Goal: Transaction & Acquisition: Purchase product/service

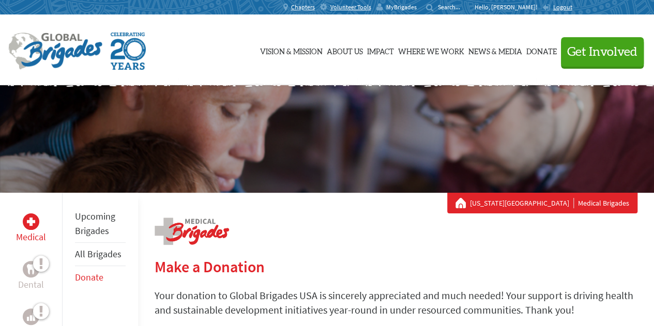
click at [417, 8] on span "MyBrigades" at bounding box center [401, 7] width 31 height 8
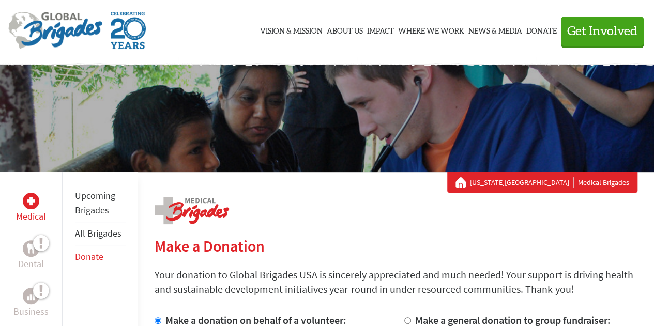
scroll to position [21, 0]
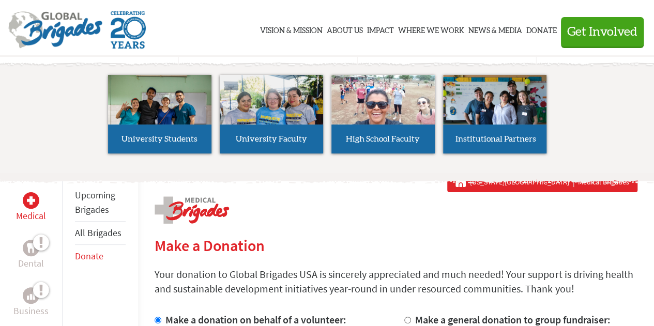
click at [579, 28] on span "Get Involved" at bounding box center [602, 32] width 70 height 12
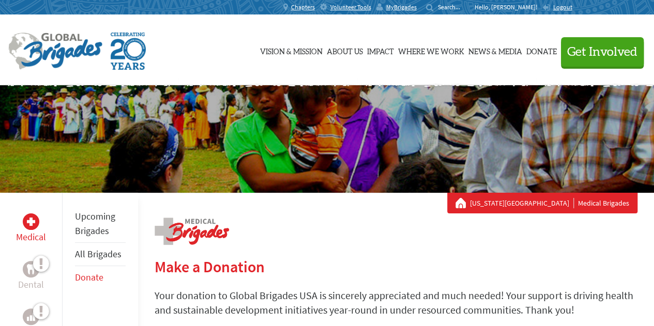
scroll to position [50, 0]
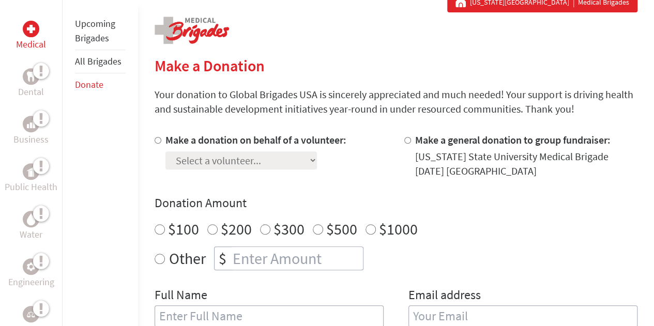
scroll to position [202, 0]
click at [158, 143] on div at bounding box center [160, 155] width 11 height 46
click at [157, 140] on input "Make a donation on behalf of a volunteer:" at bounding box center [158, 140] width 7 height 7
radio input "true"
click at [270, 164] on select "Select a volunteer... [PERSON_NAME] [PERSON_NAME] [PERSON_NAME] [PERSON_NAME] […" at bounding box center [241, 160] width 152 height 18
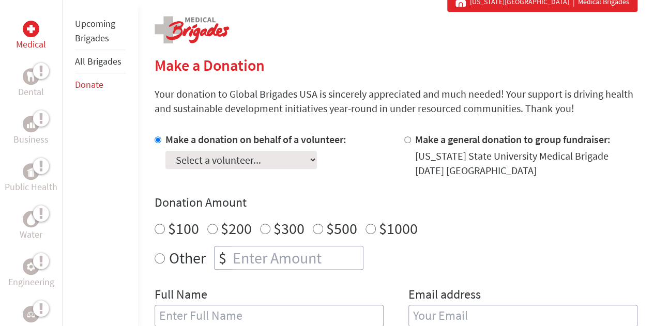
click at [365, 193] on div "Make a donation on behalf of a volunteer: Select a volunteer... [PERSON_NAME] […" at bounding box center [396, 235] width 483 height 207
